Goal: Manage account settings

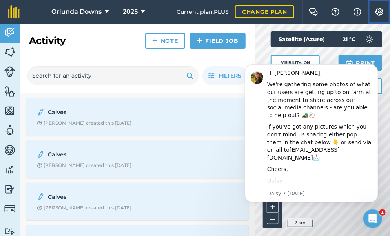
click at [379, 11] on img at bounding box center [379, 12] width 9 height 8
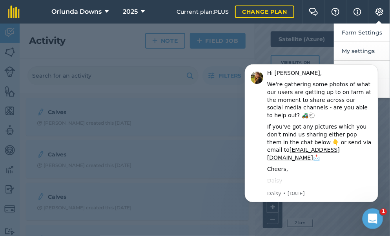
click at [369, 210] on div "Open Intercom Messenger" at bounding box center [372, 218] width 26 height 26
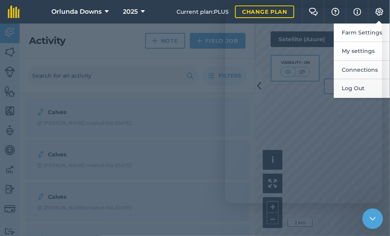
click at [369, 210] on div "Close Intercom Messenger" at bounding box center [371, 217] width 19 height 19
click at [369, 210] on div "Open Intercom Messenger" at bounding box center [372, 218] width 26 height 26
click at [370, 211] on div "Close Intercom Messenger" at bounding box center [371, 217] width 19 height 19
click at [370, 212] on icon "Open Intercom Messenger" at bounding box center [371, 218] width 13 height 13
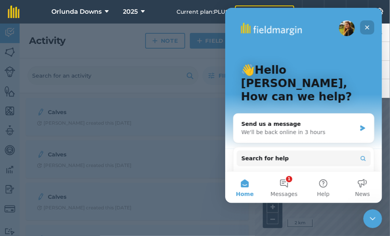
click at [369, 23] on div "Close" at bounding box center [367, 27] width 14 height 14
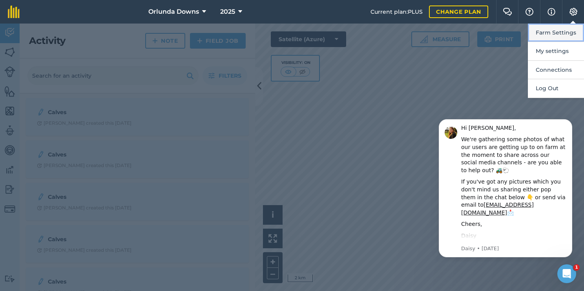
click at [390, 31] on button "Farm Settings" at bounding box center [556, 33] width 56 height 18
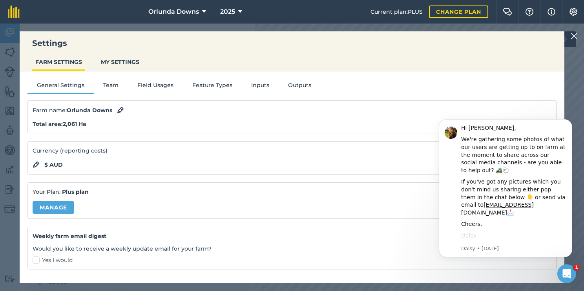
click at [144, 155] on div "Currency (reporting costs) $ AUD" at bounding box center [291, 157] width 529 height 33
click at [64, 204] on link "Manage" at bounding box center [54, 207] width 42 height 13
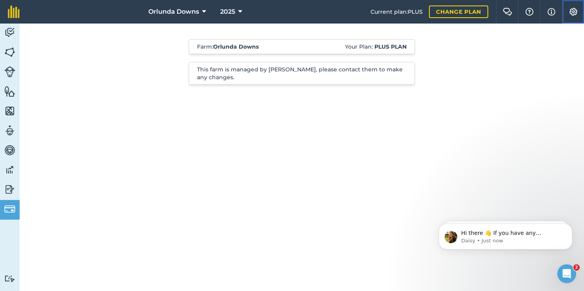
click at [390, 15] on img at bounding box center [573, 12] width 9 height 8
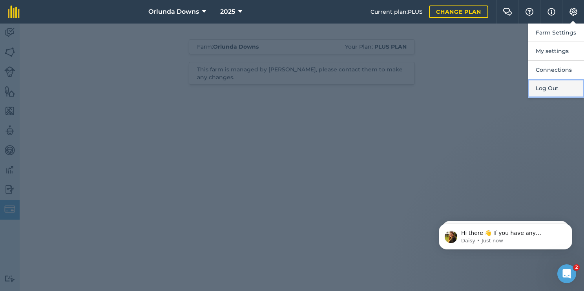
click at [390, 86] on button "Log Out" at bounding box center [556, 88] width 56 height 18
